Goal: Task Accomplishment & Management: Use online tool/utility

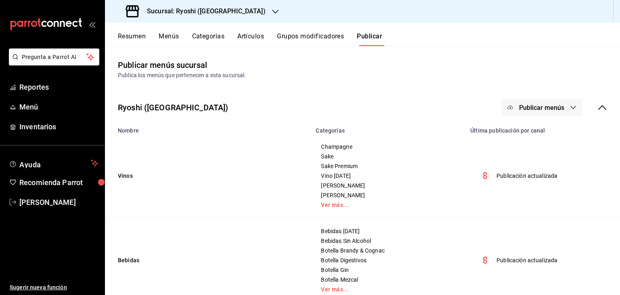
click at [179, 13] on h3 "Sucursal: Ryoshi (Cancun)" at bounding box center [202, 11] width 125 height 10
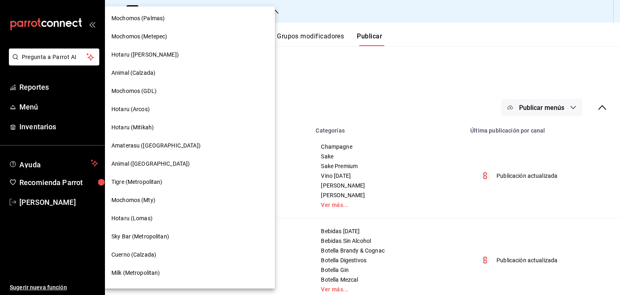
scroll to position [121, 0]
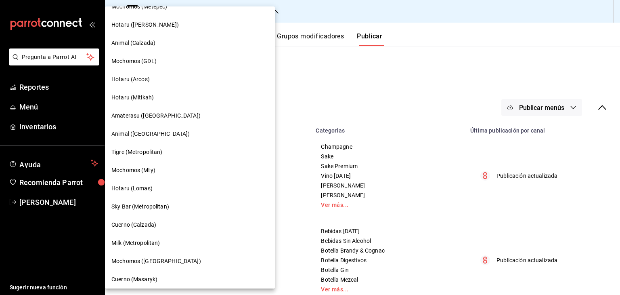
click at [170, 82] on div "Hotaru (Arcos)" at bounding box center [189, 79] width 157 height 8
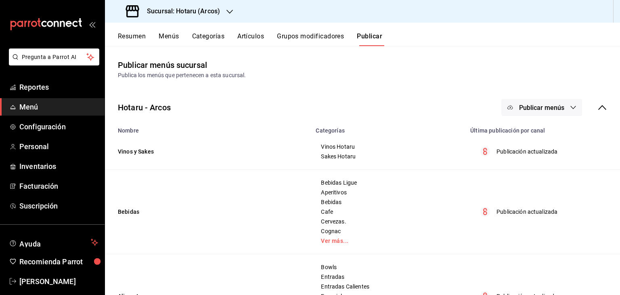
click at [249, 38] on button "Artículos" at bounding box center [250, 39] width 27 height 14
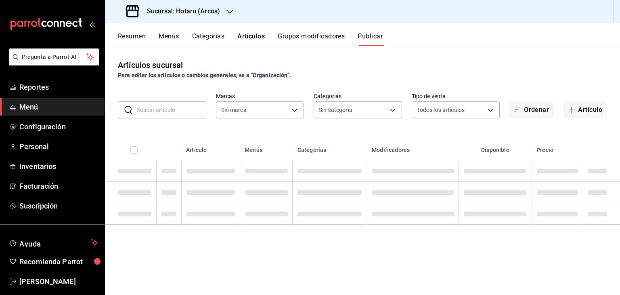
type input "63fd3758-a1b5-4c03-9065-df3279ac1636,22e90613-d08a-4757-a76e-a905fd2e086b,00e97…"
click at [60, 86] on span "Reportes" at bounding box center [58, 87] width 79 height 11
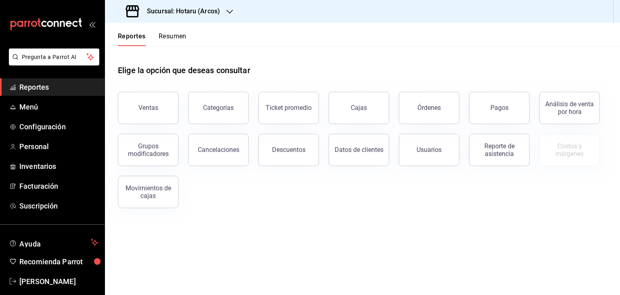
click at [161, 90] on div "Ventas" at bounding box center [143, 103] width 70 height 42
click at [162, 100] on button "Ventas" at bounding box center [148, 108] width 61 height 32
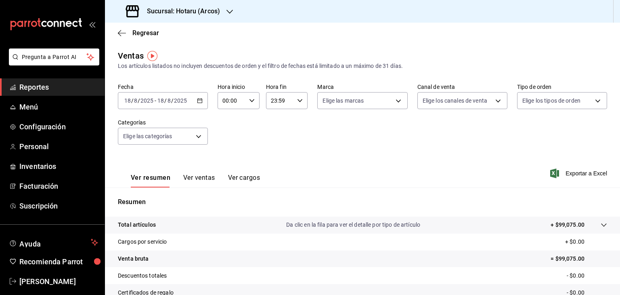
click at [205, 101] on div "2025-08-18 18 / 8 / 2025 - 2025-08-18 18 / 8 / 2025" at bounding box center [163, 100] width 90 height 17
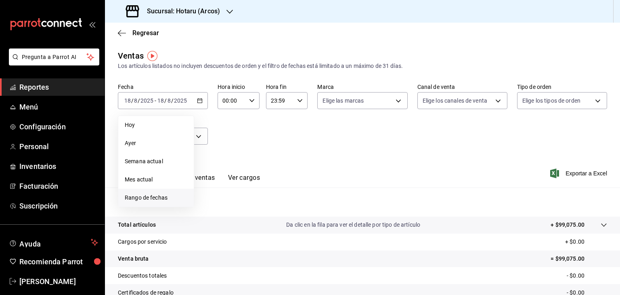
click at [157, 195] on span "Rango de fechas" at bounding box center [156, 197] width 63 height 8
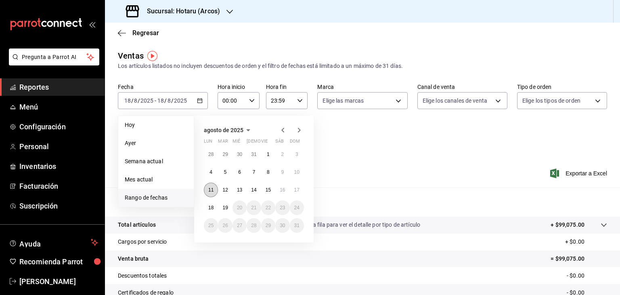
click at [213, 190] on abbr "11" at bounding box center [210, 190] width 5 height 6
click at [216, 208] on button "18" at bounding box center [211, 207] width 14 height 15
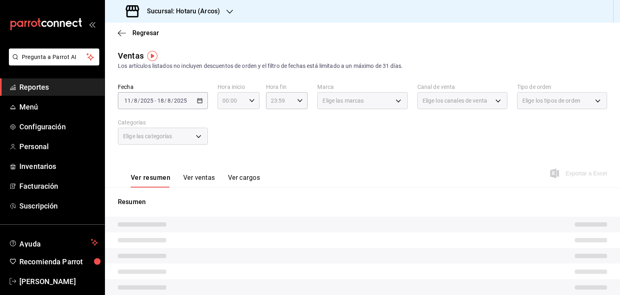
click at [252, 101] on icon "button" at bounding box center [252, 101] width 6 height 6
click at [228, 138] on span "05" at bounding box center [227, 137] width 8 height 6
type input "05:00"
click at [319, 135] on div at bounding box center [310, 147] width 620 height 295
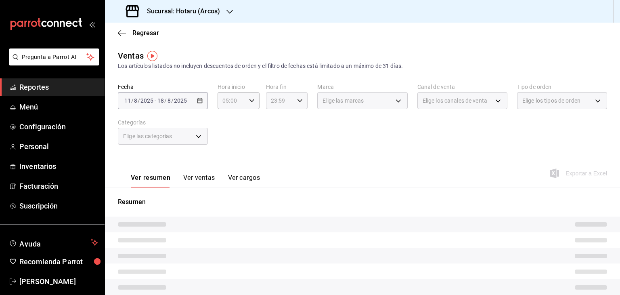
click at [297, 101] on icon "button" at bounding box center [300, 101] width 6 height 6
click at [273, 136] on span "05" at bounding box center [274, 133] width 8 height 6
click at [294, 123] on span "00" at bounding box center [295, 121] width 8 height 6
type input "05:00"
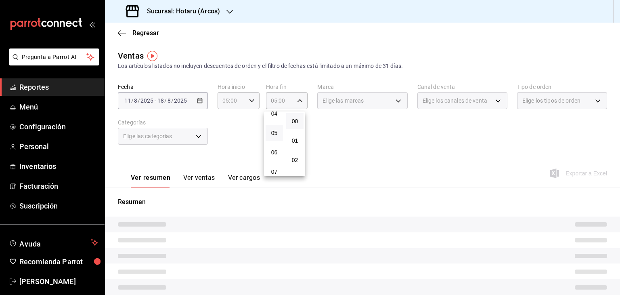
click at [421, 141] on div at bounding box center [310, 147] width 620 height 295
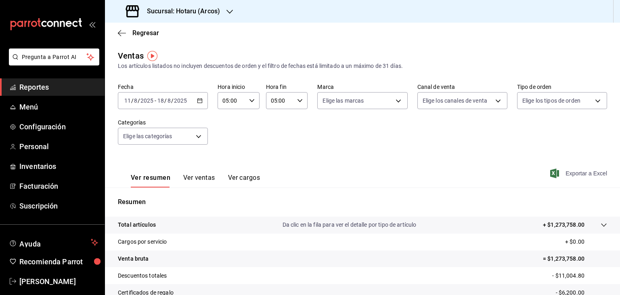
click at [560, 170] on span "Exportar a Excel" at bounding box center [579, 173] width 55 height 10
click at [551, 172] on icon "button" at bounding box center [554, 173] width 9 height 10
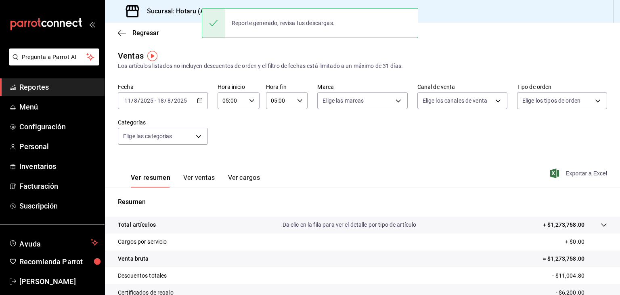
drag, startPoint x: 339, startPoint y: 159, endPoint x: 289, endPoint y: 117, distance: 65.1
click at [339, 159] on div "Ver resumen Ver ventas Ver cargos Exportar a Excel" at bounding box center [362, 170] width 515 height 33
click at [163, 7] on h3 "Sucursal: Hotaru (Arcos)" at bounding box center [180, 11] width 80 height 10
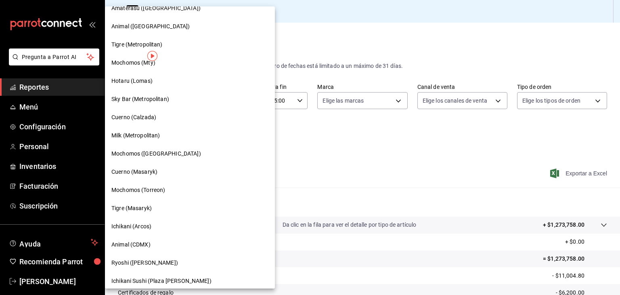
scroll to position [242, 0]
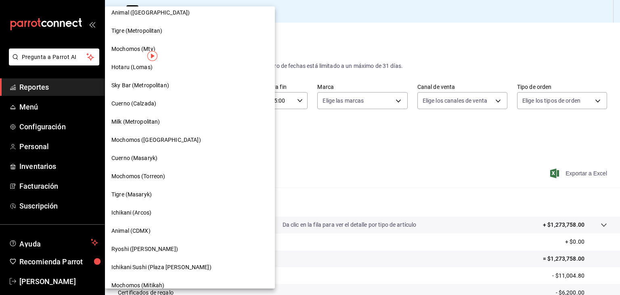
click at [159, 210] on div "Ichikani (Arcos)" at bounding box center [189, 212] width 157 height 8
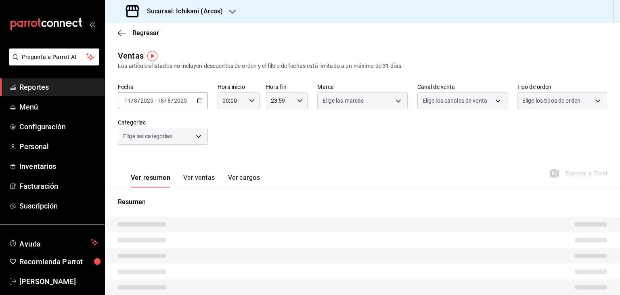
type input "05:00"
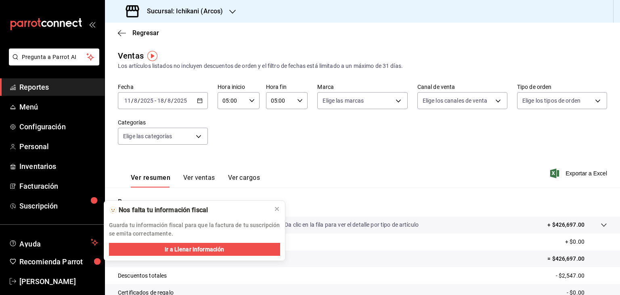
click at [469, 165] on div "Ver resumen Ver ventas Ver cargos Exportar a Excel" at bounding box center [362, 170] width 515 height 33
click at [556, 174] on span "Exportar a Excel" at bounding box center [579, 173] width 55 height 10
click at [193, 13] on h3 "Sucursal: Ichikani (Arcos)" at bounding box center [181, 11] width 82 height 10
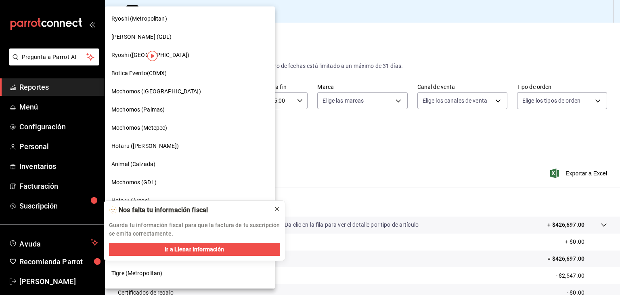
click at [277, 209] on icon at bounding box center [276, 208] width 3 height 3
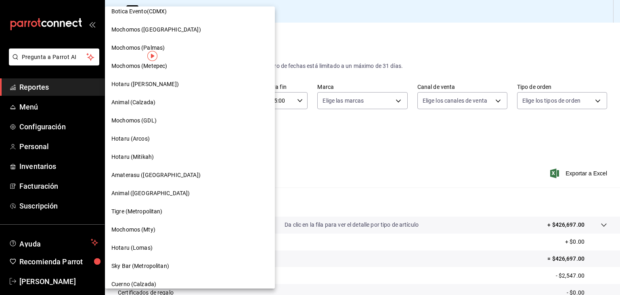
scroll to position [80, 0]
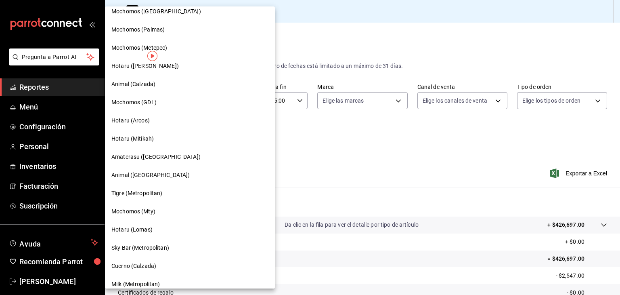
click at [171, 142] on div "Hotaru (Mitikah)" at bounding box center [189, 138] width 157 height 8
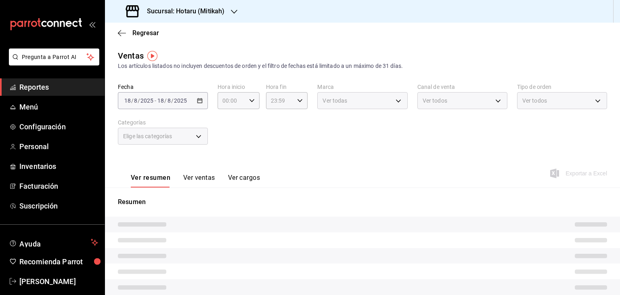
type input "05:00"
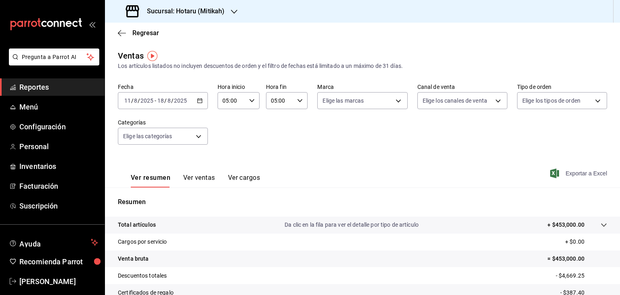
click at [550, 172] on icon "button" at bounding box center [554, 173] width 9 height 10
click at [213, 10] on h3 "Sucursal: Hotaru (Mitikah)" at bounding box center [182, 11] width 84 height 10
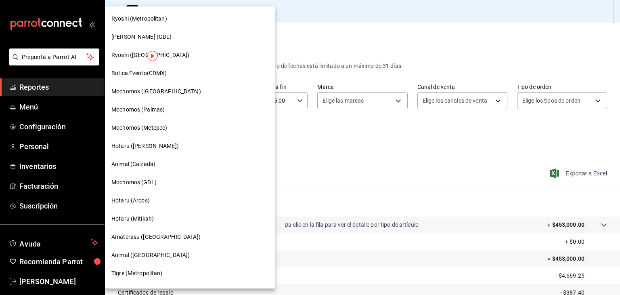
click at [193, 53] on div "Ryoshi ([GEOGRAPHIC_DATA])" at bounding box center [189, 55] width 157 height 8
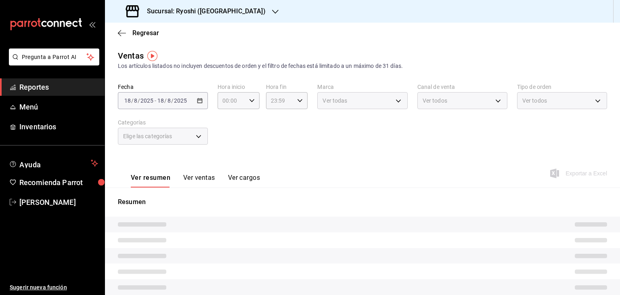
type input "05:00"
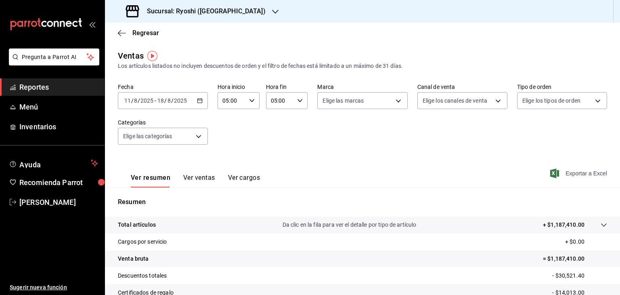
click at [551, 170] on icon "button" at bounding box center [554, 173] width 9 height 10
click at [190, 6] on h3 "Sucursal: Ryoshi (Cancun)" at bounding box center [202, 11] width 125 height 10
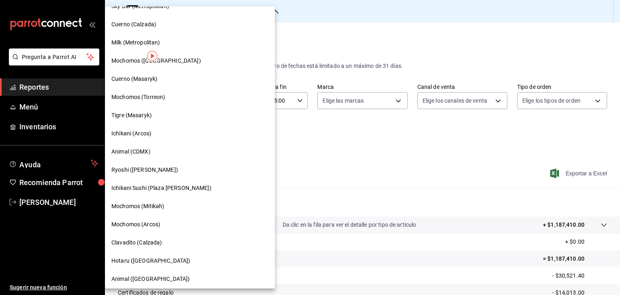
scroll to position [323, 0]
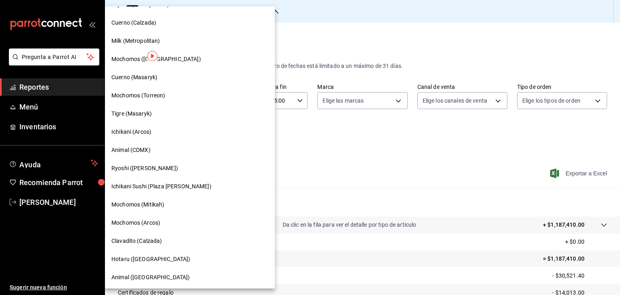
click at [169, 175] on div "Ryoshi ([PERSON_NAME])" at bounding box center [190, 168] width 170 height 18
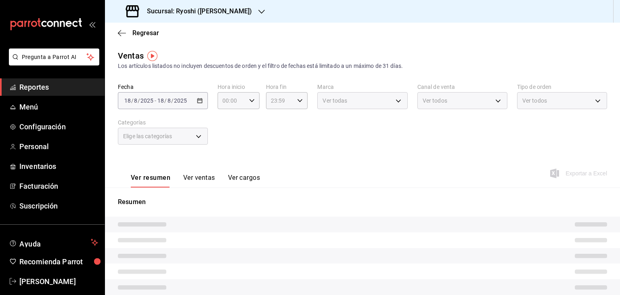
type input "05:00"
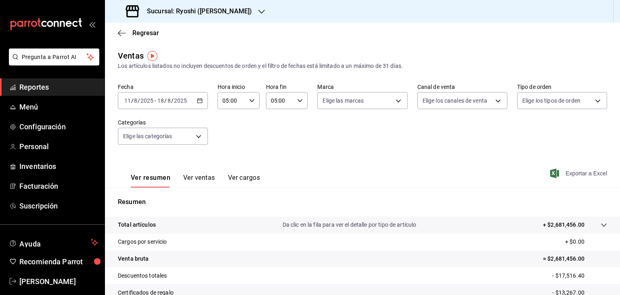
click at [550, 173] on icon "button" at bounding box center [554, 173] width 9 height 10
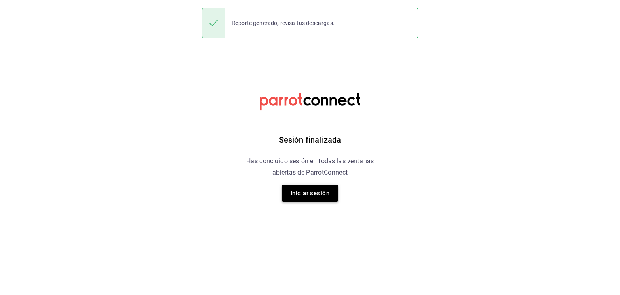
click at [324, 193] on button "Iniciar sesión" at bounding box center [310, 192] width 57 height 17
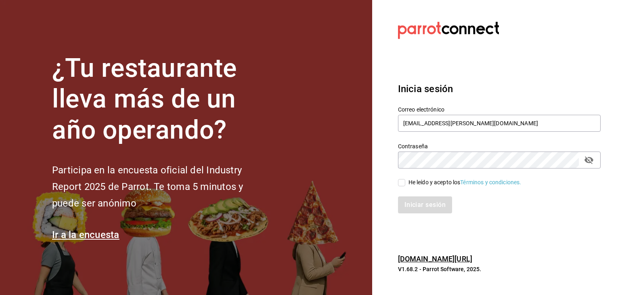
click at [399, 176] on div "He leído y acepto los Términos y condiciones." at bounding box center [494, 177] width 212 height 19
click at [400, 181] on input "He leído y acepto los Términos y condiciones." at bounding box center [401, 182] width 7 height 7
checkbox input "true"
click at [413, 202] on button "Iniciar sesión" at bounding box center [425, 204] width 55 height 17
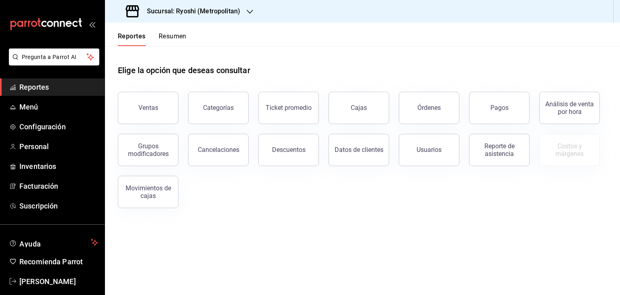
click at [220, 16] on div "Sucursal: Ryoshi (Metropolitan)" at bounding box center [183, 11] width 145 height 23
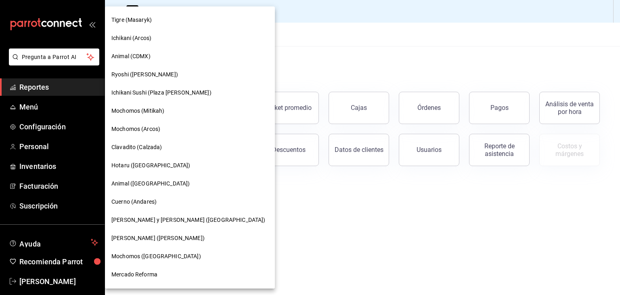
scroll to position [404, 0]
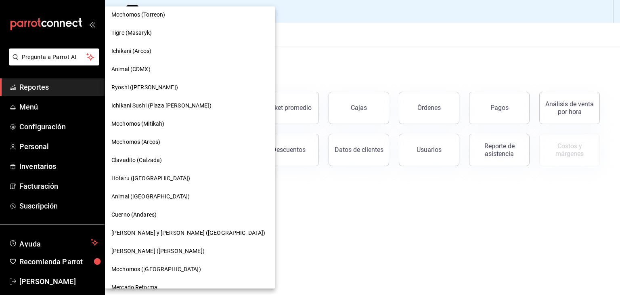
click at [172, 110] on div "Ichikani Sushi (Plaza [PERSON_NAME])" at bounding box center [190, 105] width 170 height 18
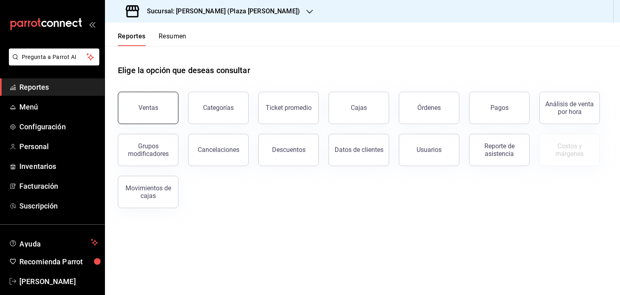
click at [165, 105] on button "Ventas" at bounding box center [148, 108] width 61 height 32
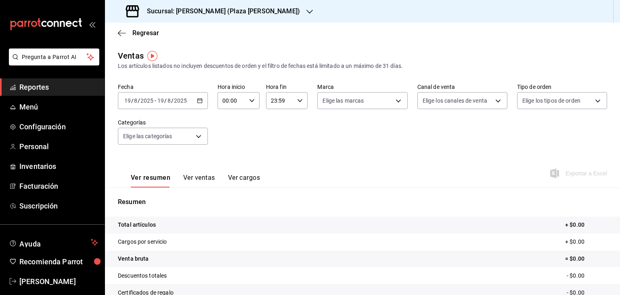
click at [200, 99] on icon "button" at bounding box center [200, 101] width 6 height 6
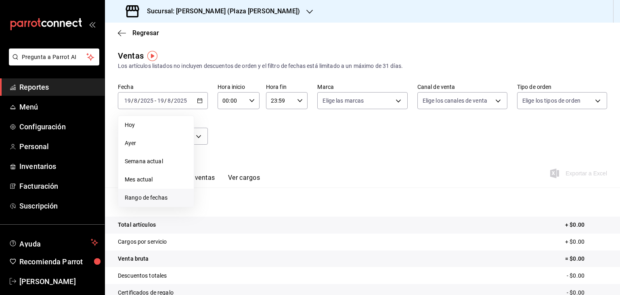
click at [166, 189] on li "Rango de fechas" at bounding box center [155, 198] width 75 height 18
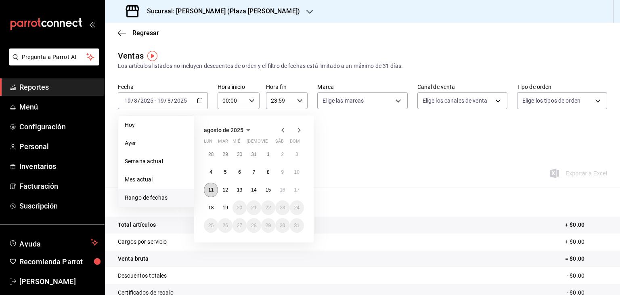
click at [207, 190] on button "11" at bounding box center [211, 189] width 14 height 15
click at [215, 205] on button "18" at bounding box center [211, 207] width 14 height 15
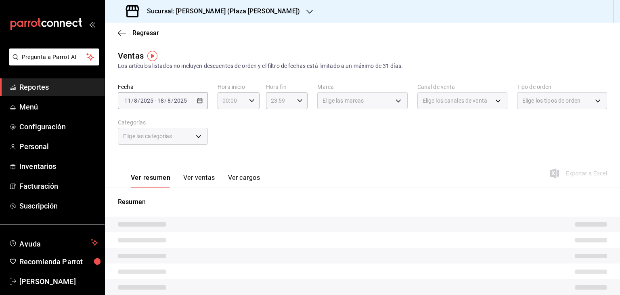
click at [325, 146] on div "Fecha [DATE] [DATE] - [DATE] [DATE] Hora inicio 00:00 Hora inicio Hora fin 23:5…" at bounding box center [362, 118] width 489 height 71
click at [250, 99] on icon "button" at bounding box center [252, 101] width 6 height 6
click at [228, 136] on span "05" at bounding box center [227, 137] width 8 height 6
type input "05:00"
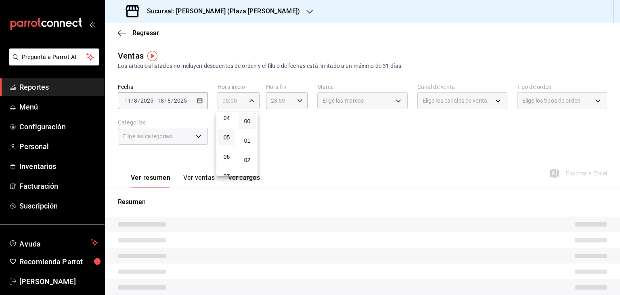
click at [281, 133] on div at bounding box center [310, 147] width 620 height 295
click at [299, 99] on icon "button" at bounding box center [300, 101] width 6 height 6
click at [297, 116] on button "00" at bounding box center [294, 121] width 17 height 16
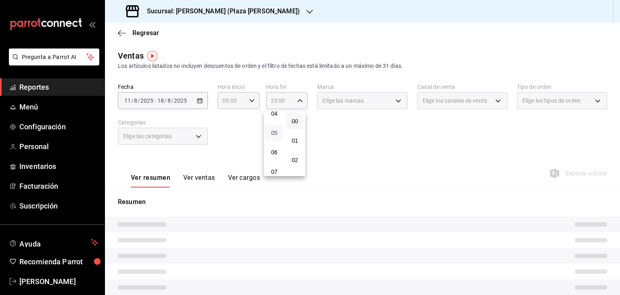
click at [277, 134] on span "05" at bounding box center [274, 133] width 8 height 6
type input "05:00"
click at [350, 131] on div at bounding box center [310, 147] width 620 height 295
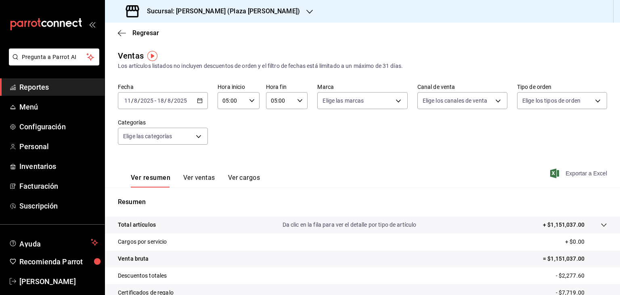
click at [556, 177] on span "Exportar a Excel" at bounding box center [579, 173] width 55 height 10
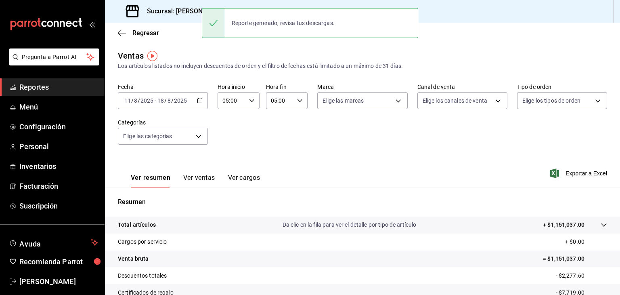
click at [177, 12] on h3 "Sucursal: [PERSON_NAME] (Plaza [PERSON_NAME])" at bounding box center [219, 11] width 159 height 10
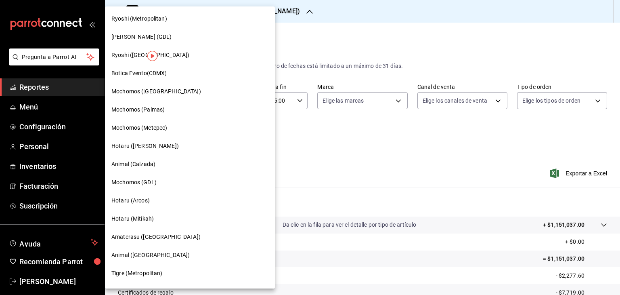
click at [166, 16] on span "Ryoshi (Metropolitan)" at bounding box center [139, 19] width 56 height 8
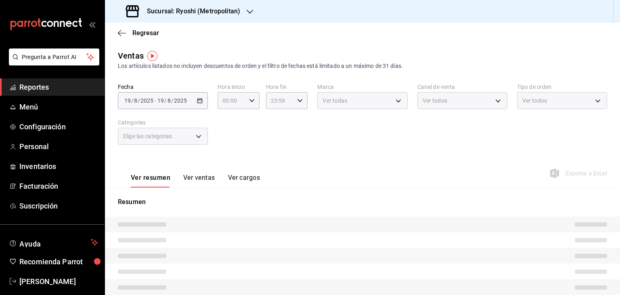
type input "05:00"
click at [326, 146] on div "Fecha [DATE] [DATE] - [DATE] [DATE] Hora inicio 05:00 Hora inicio Hora fin 05:0…" at bounding box center [362, 118] width 489 height 71
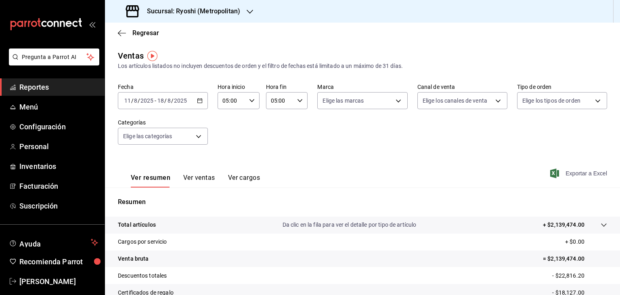
click at [554, 171] on span "Exportar a Excel" at bounding box center [579, 173] width 55 height 10
click at [217, 10] on h3 "Sucursal: Ryoshi (Metropolitan)" at bounding box center [190, 11] width 100 height 10
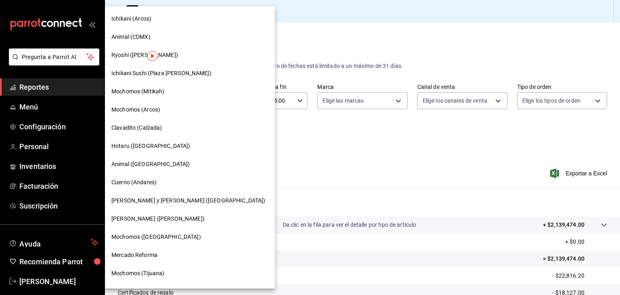
scroll to position [444, 0]
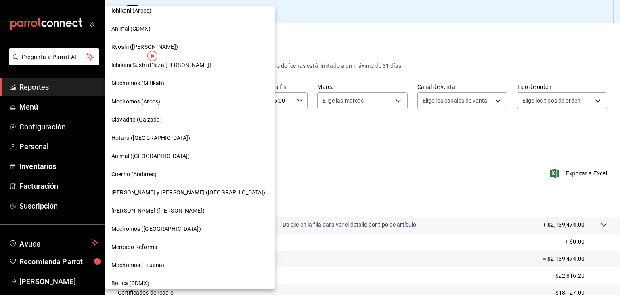
click at [168, 143] on div "Hotaru ([GEOGRAPHIC_DATA])" at bounding box center [190, 138] width 170 height 18
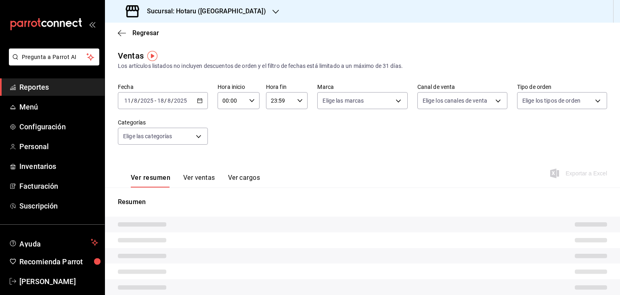
type input "05:00"
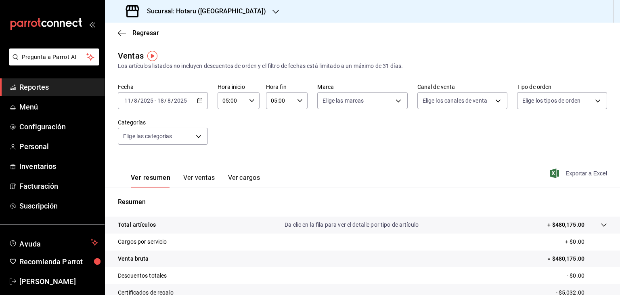
click at [550, 171] on icon "button" at bounding box center [554, 173] width 9 height 10
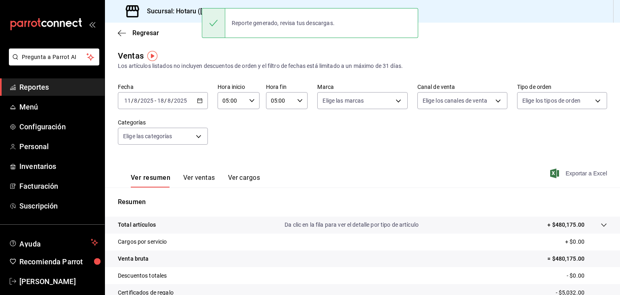
click at [188, 66] on div "Los artículos listados no incluyen descuentos de orden y el filtro de fechas es…" at bounding box center [362, 66] width 489 height 8
click at [63, 109] on span "Menú" at bounding box center [58, 106] width 79 height 11
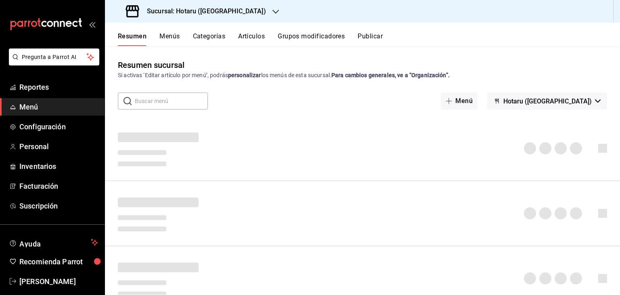
click at [248, 40] on div "Reporte generado, revisa tus descargas." at bounding box center [310, 23] width 216 height 35
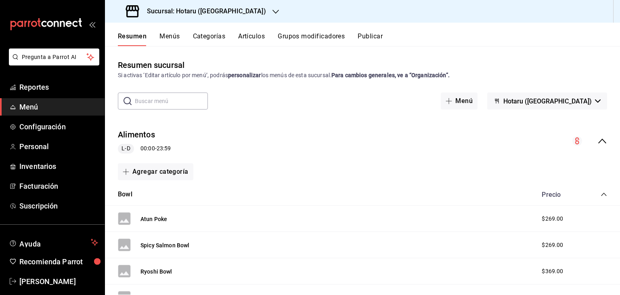
click at [252, 42] on button "Artículos" at bounding box center [251, 39] width 27 height 14
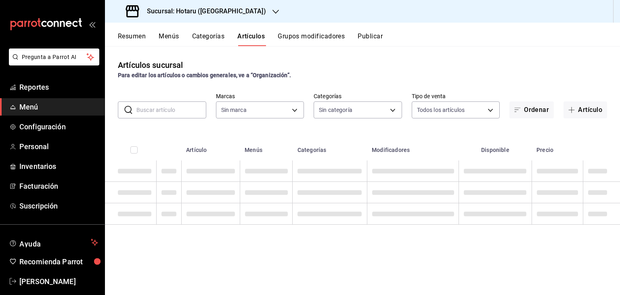
type input "28f2b94b-43d9-4456-ab58-be91b69769b2,f751b40b-1592-4fe9-b0c9-b3cde2f2f566"
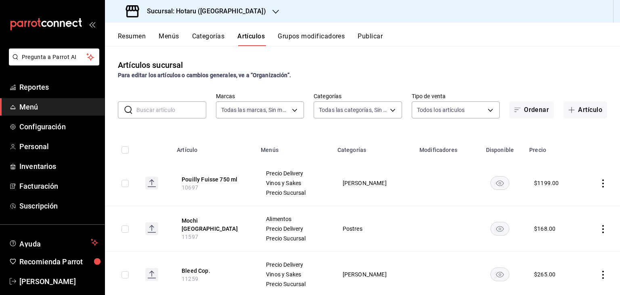
type input "84f66e43-b84d-4fef-8756-f31b626da824,c9eb6a62-502a-43ab-bd93-fa5cd2e9da35,9c695…"
click at [125, 186] on input "checkbox" at bounding box center [125, 183] width 7 height 7
checkbox input "true"
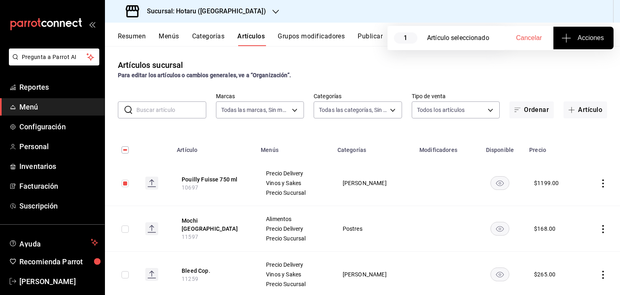
click at [565, 40] on icon "button" at bounding box center [567, 38] width 10 height 10
click at [580, 64] on span "Agregar tipo" at bounding box center [584, 63] width 48 height 8
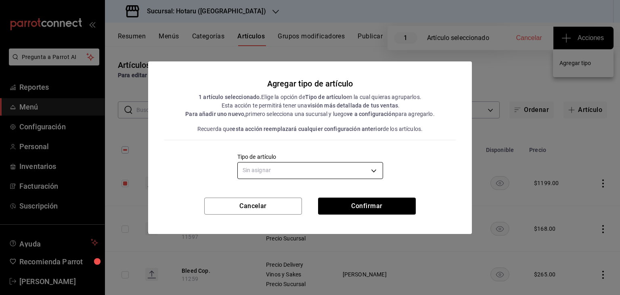
click at [348, 168] on body "Pregunta a Parrot AI Reportes Menú Configuración Personal Inventarios Facturaci…" at bounding box center [310, 147] width 620 height 295
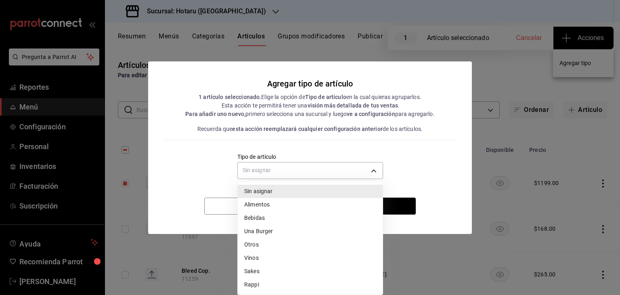
click at [260, 256] on li "Vinos" at bounding box center [310, 257] width 145 height 13
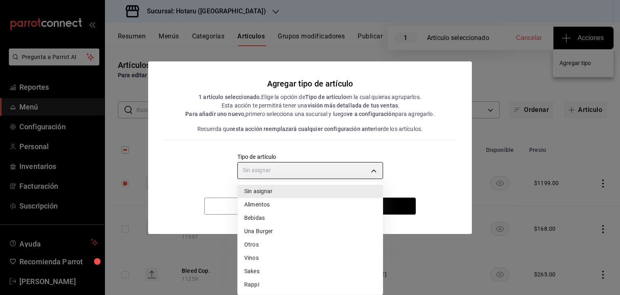
type input "5e5ed354-df1d-4710-be9b-81bb722e4d79"
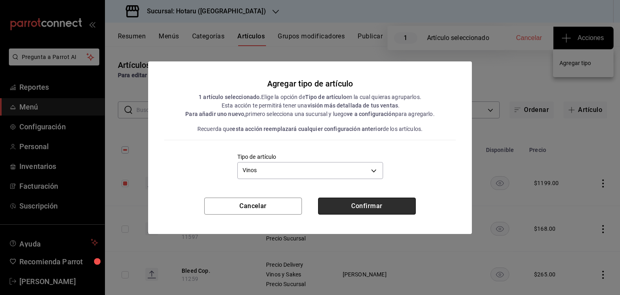
click at [381, 204] on button "Confirmar" at bounding box center [367, 205] width 98 height 17
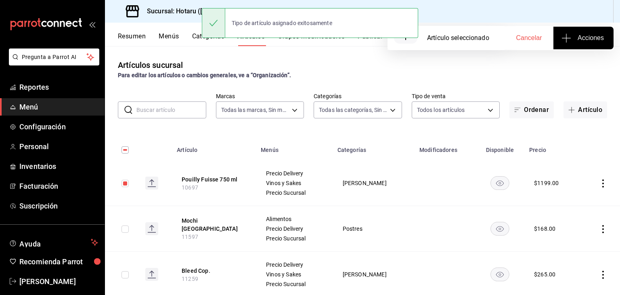
click at [142, 31] on div "Resumen Menús Categorías Artículos Grupos modificadores Publicar" at bounding box center [362, 34] width 515 height 23
click at [143, 39] on button "Resumen" at bounding box center [132, 39] width 28 height 14
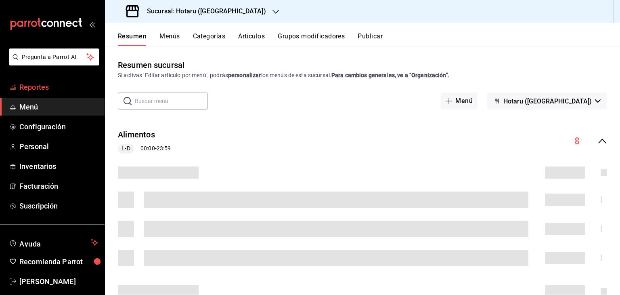
click at [54, 88] on span "Reportes" at bounding box center [58, 87] width 79 height 11
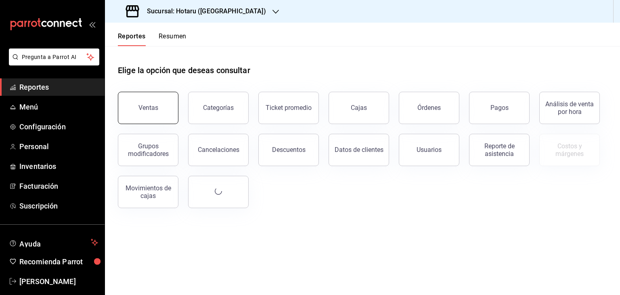
click at [147, 102] on button "Ventas" at bounding box center [148, 108] width 61 height 32
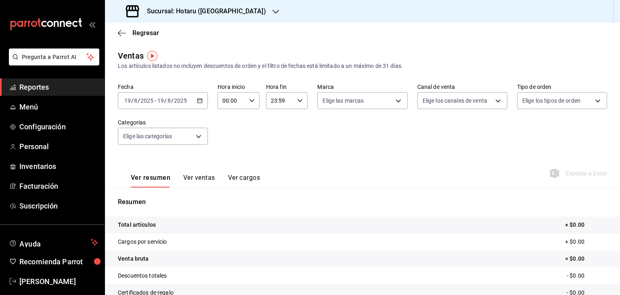
click at [199, 101] on icon "button" at bounding box center [200, 101] width 6 height 6
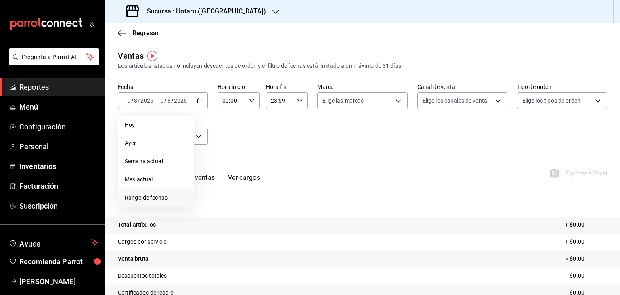
click at [178, 195] on span "Rango de fechas" at bounding box center [156, 197] width 63 height 8
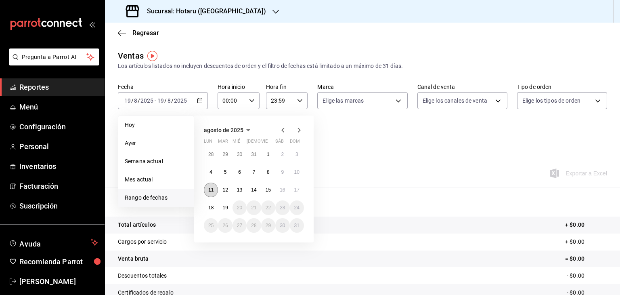
click at [208, 183] on button "11" at bounding box center [211, 189] width 14 height 15
click at [214, 205] on button "18" at bounding box center [211, 207] width 14 height 15
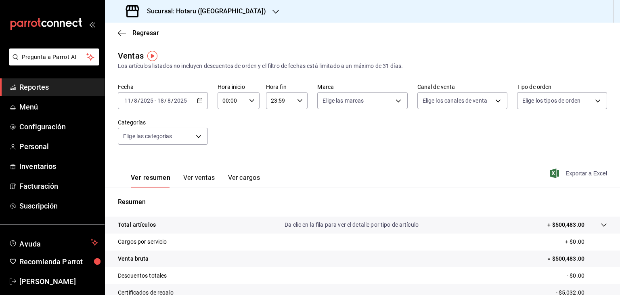
click at [551, 173] on icon "button" at bounding box center [554, 173] width 9 height 10
click at [186, 12] on h3 "Sucursal: Hotaru ([GEOGRAPHIC_DATA])" at bounding box center [203, 11] width 126 height 10
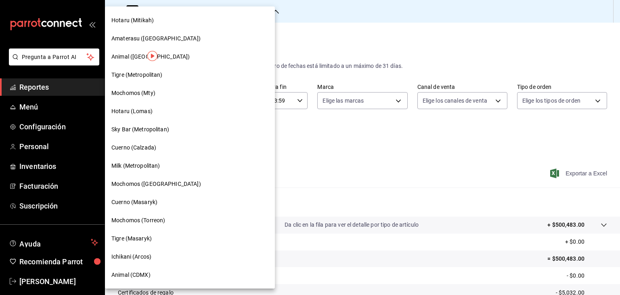
scroll to position [202, 0]
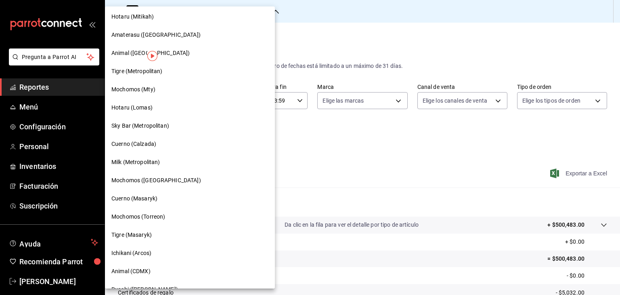
click at [157, 115] on div "Hotaru (Lomas)" at bounding box center [190, 108] width 170 height 18
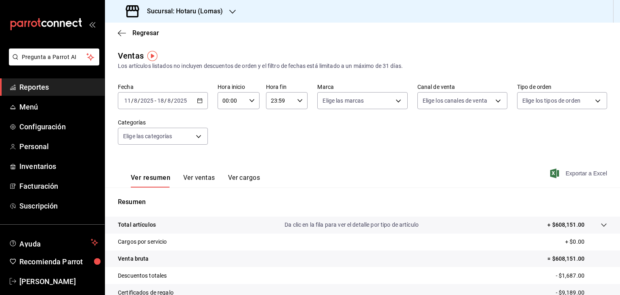
click at [550, 170] on icon "button" at bounding box center [554, 173] width 9 height 10
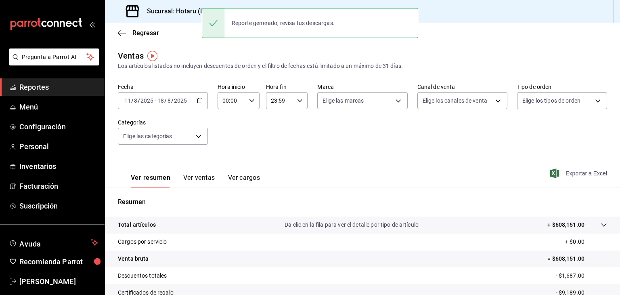
click at [198, 101] on icon "button" at bounding box center [200, 101] width 6 height 6
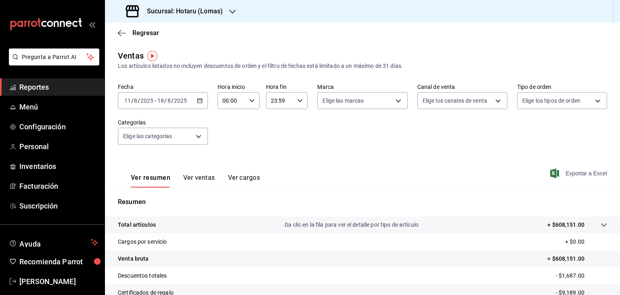
click at [244, 126] on div "Fecha [DATE] [DATE] - [DATE] [DATE] Hora inicio 00:00 Hora inicio Hora fin 23:5…" at bounding box center [362, 118] width 489 height 71
click at [254, 96] on div "00:00 Hora inicio" at bounding box center [239, 100] width 42 height 17
click at [230, 138] on span "05" at bounding box center [227, 137] width 8 height 6
type input "05:00"
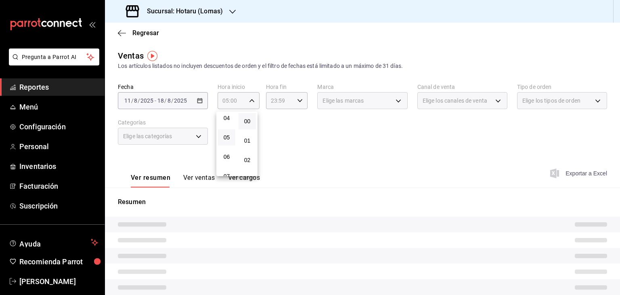
click at [271, 135] on div at bounding box center [310, 147] width 620 height 295
click at [298, 101] on icon "button" at bounding box center [300, 101] width 6 height 6
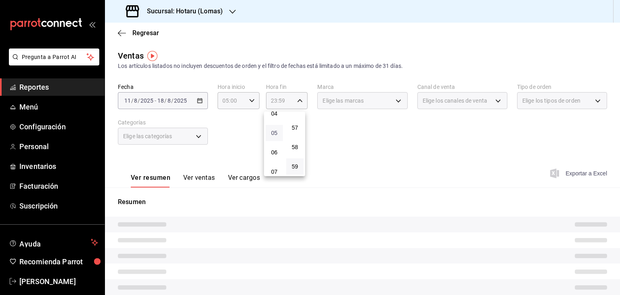
click at [275, 136] on span "05" at bounding box center [274, 133] width 8 height 6
click at [297, 124] on span "00" at bounding box center [295, 121] width 8 height 6
type input "05:00"
click at [449, 142] on div at bounding box center [310, 147] width 620 height 295
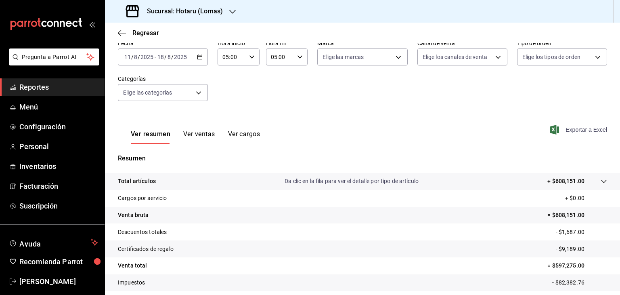
scroll to position [92, 0]
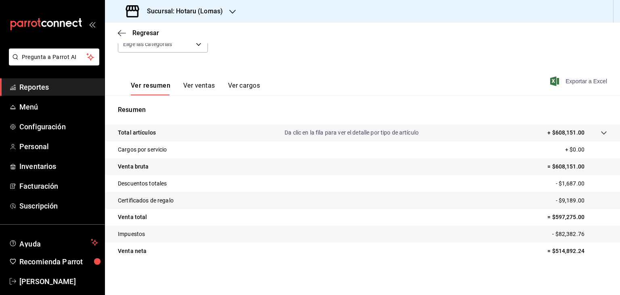
click at [554, 80] on span "Exportar a Excel" at bounding box center [579, 81] width 55 height 10
drag, startPoint x: 191, startPoint y: 270, endPoint x: 177, endPoint y: 247, distance: 25.9
click at [191, 270] on div "Ventas Los artículos listados no incluyen descuentos de orden y el filtro de fe…" at bounding box center [362, 120] width 515 height 324
click at [214, 7] on h3 "Sucursal: Hotaru (Lomas)" at bounding box center [181, 11] width 82 height 10
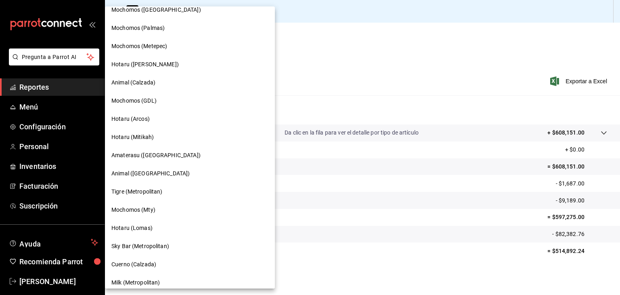
scroll to position [121, 0]
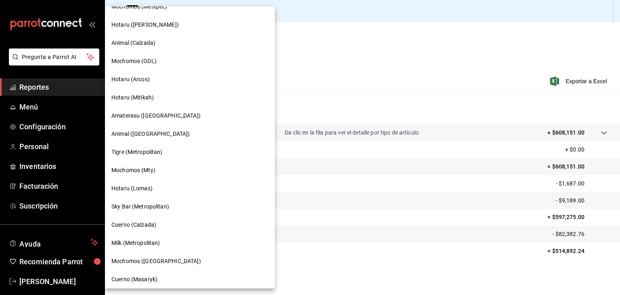
click at [155, 30] on div "Hotaru ([PERSON_NAME])" at bounding box center [190, 25] width 170 height 18
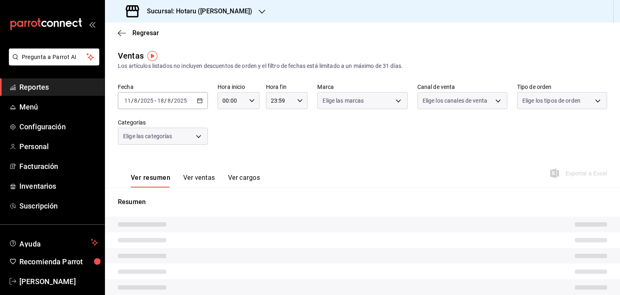
type input "05:00"
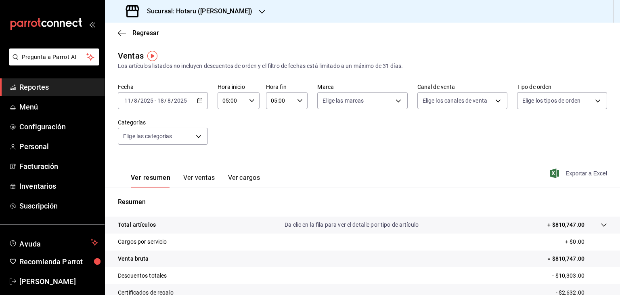
click at [550, 174] on icon "button" at bounding box center [554, 173] width 9 height 10
